Goal: Transaction & Acquisition: Purchase product/service

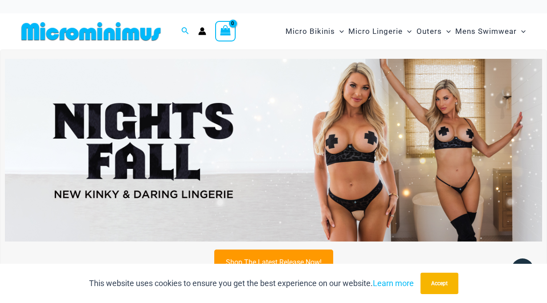
scroll to position [0, 0]
click at [341, 155] on img at bounding box center [273, 150] width 537 height 183
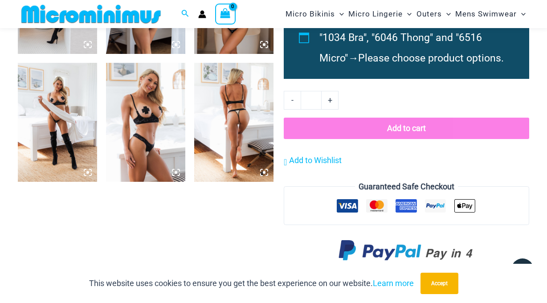
scroll to position [929, 0]
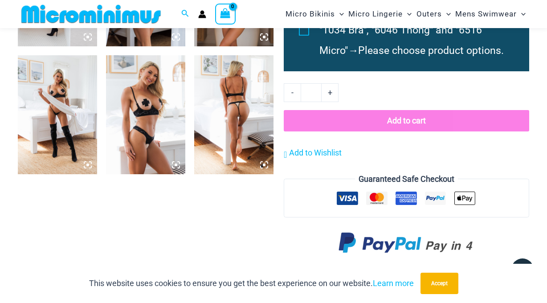
click at [146, 109] on img at bounding box center [145, 114] width 79 height 119
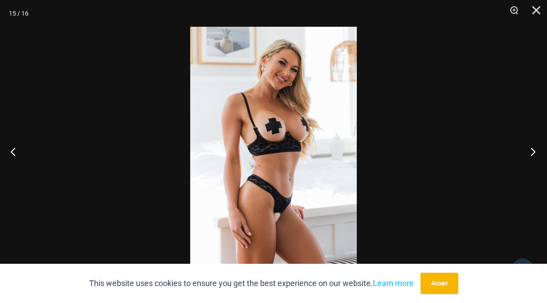
click at [530, 154] on button "Next" at bounding box center [529, 151] width 33 height 45
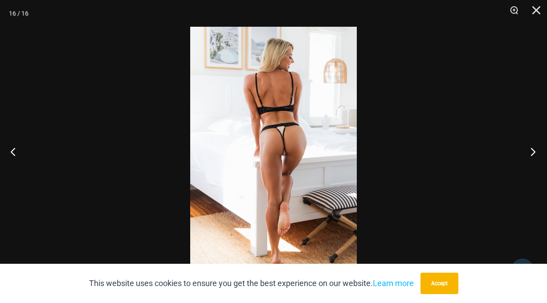
click at [530, 154] on button "Next" at bounding box center [529, 151] width 33 height 45
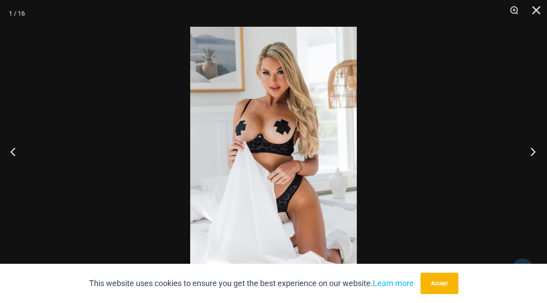
click at [530, 154] on button "Next" at bounding box center [529, 151] width 33 height 45
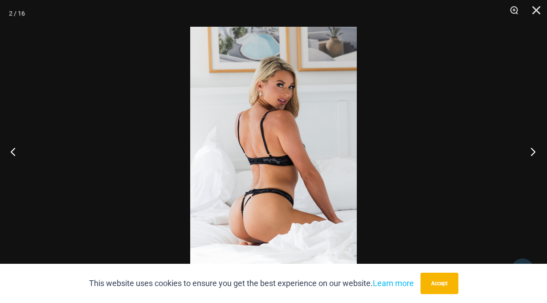
click at [530, 154] on button "Next" at bounding box center [529, 151] width 33 height 45
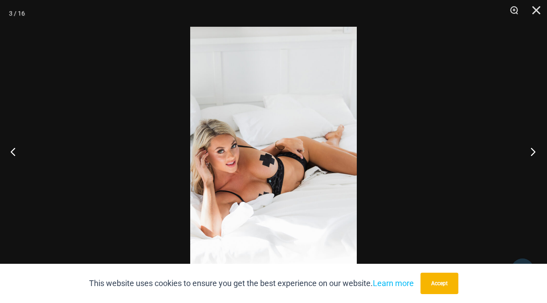
click at [530, 154] on button "Next" at bounding box center [529, 151] width 33 height 45
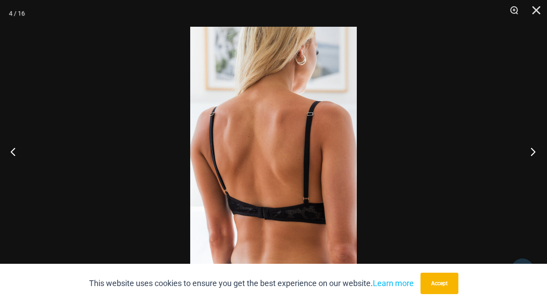
click at [530, 154] on button "Next" at bounding box center [529, 151] width 33 height 45
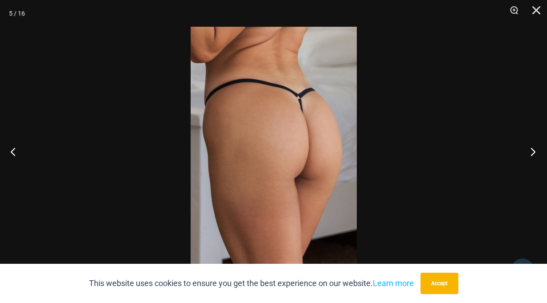
click at [530, 154] on button "Next" at bounding box center [529, 151] width 33 height 45
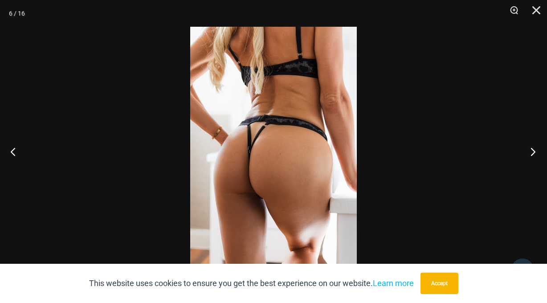
click at [530, 154] on button "Next" at bounding box center [529, 151] width 33 height 45
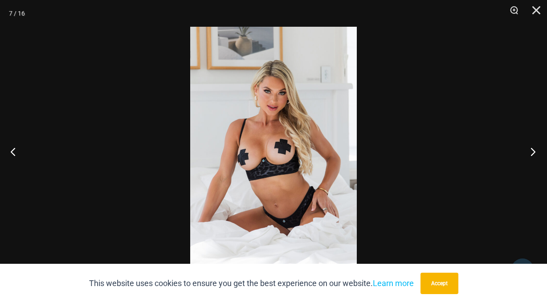
click at [530, 154] on button "Next" at bounding box center [529, 151] width 33 height 45
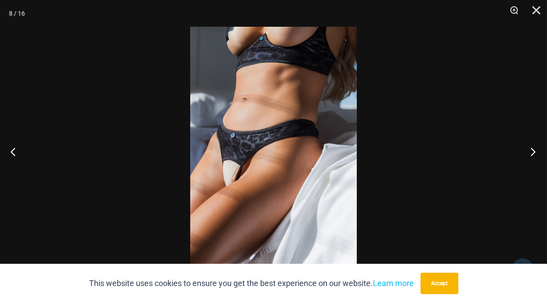
click at [530, 154] on button "Next" at bounding box center [529, 151] width 33 height 45
